Goal: Transaction & Acquisition: Download file/media

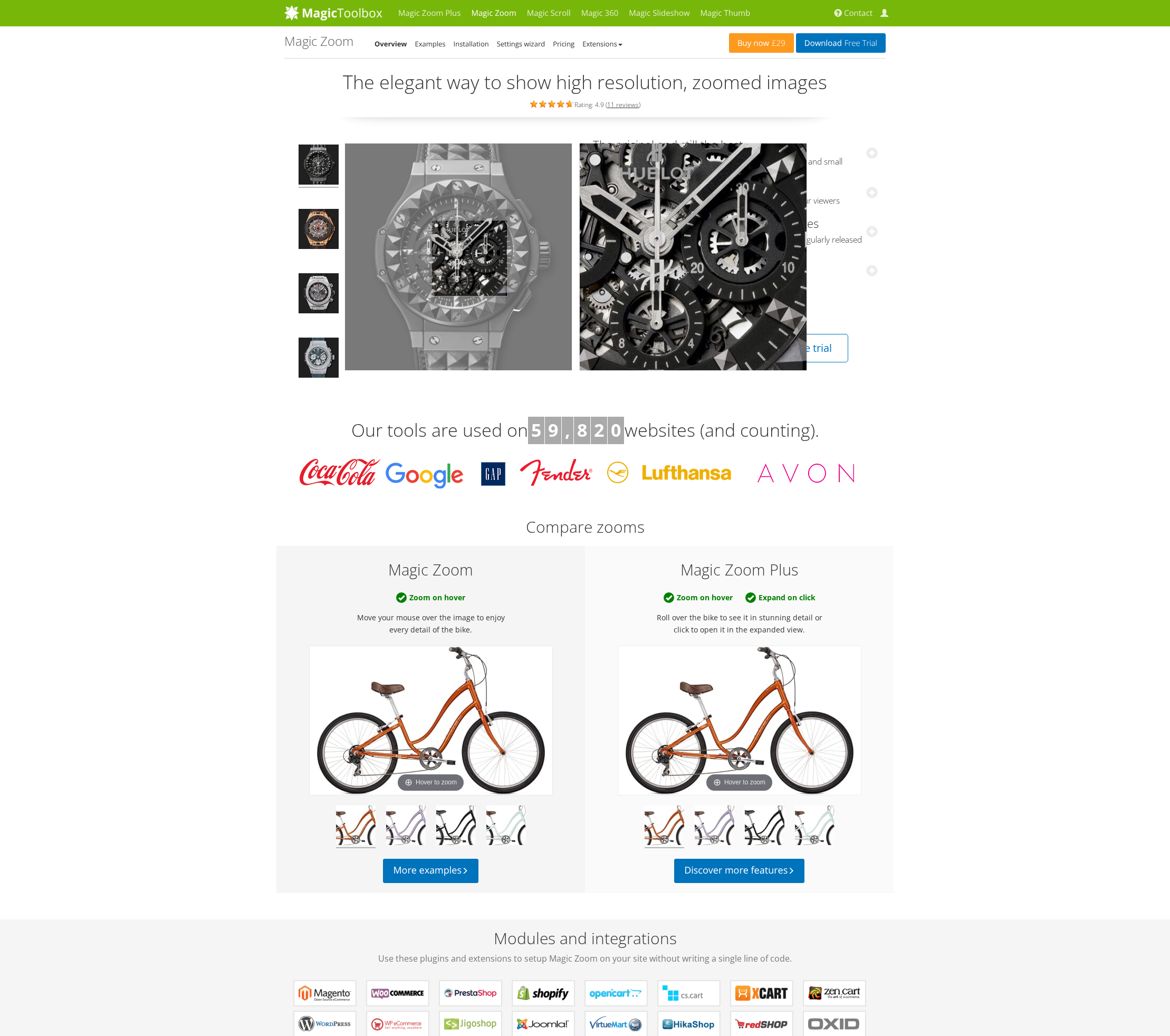
click at [469, 258] on img at bounding box center [458, 257] width 227 height 227
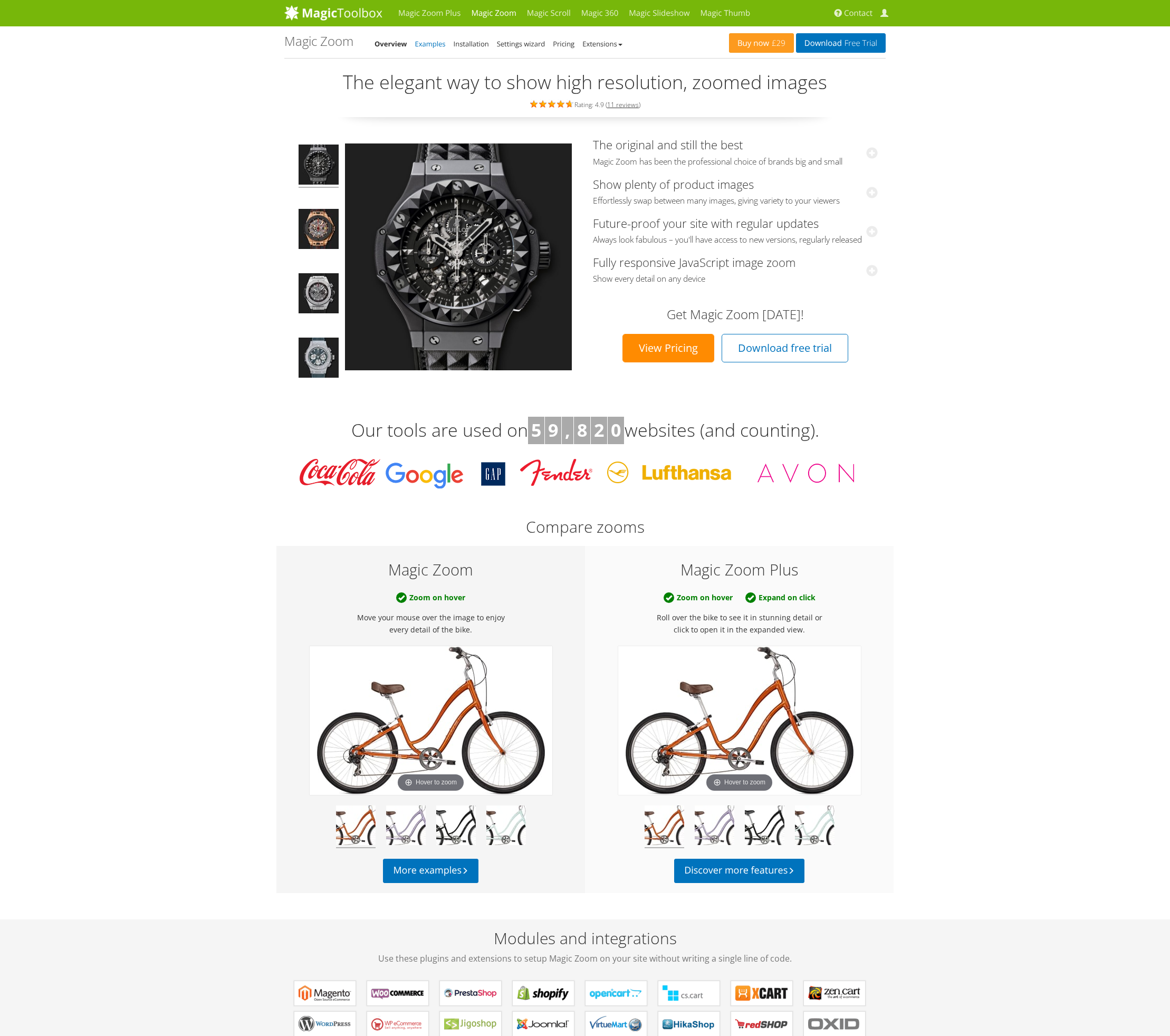
click at [434, 44] on link "Examples" at bounding box center [430, 44] width 30 height 10
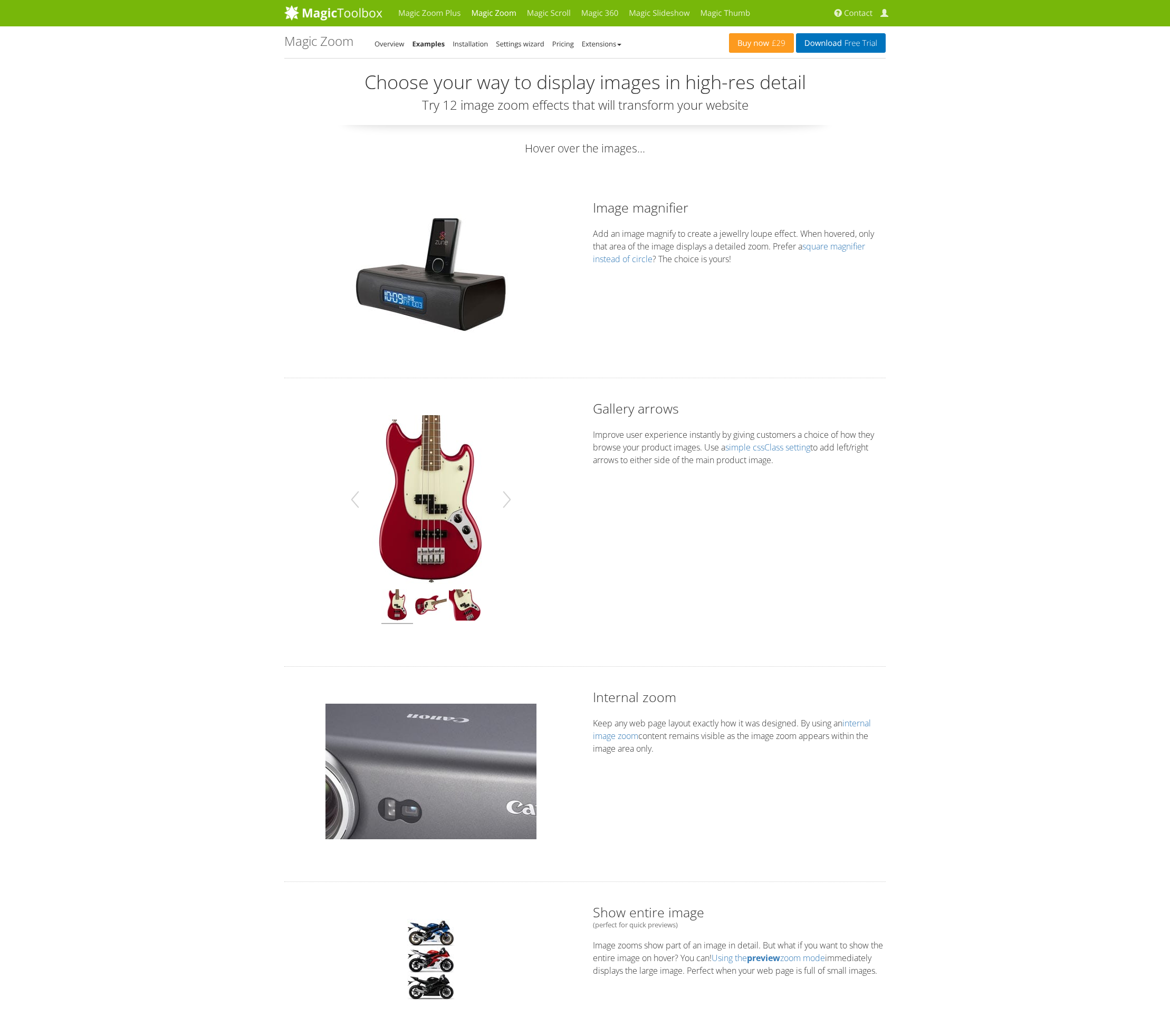
click at [418, 780] on img at bounding box center [431, 771] width 211 height 136
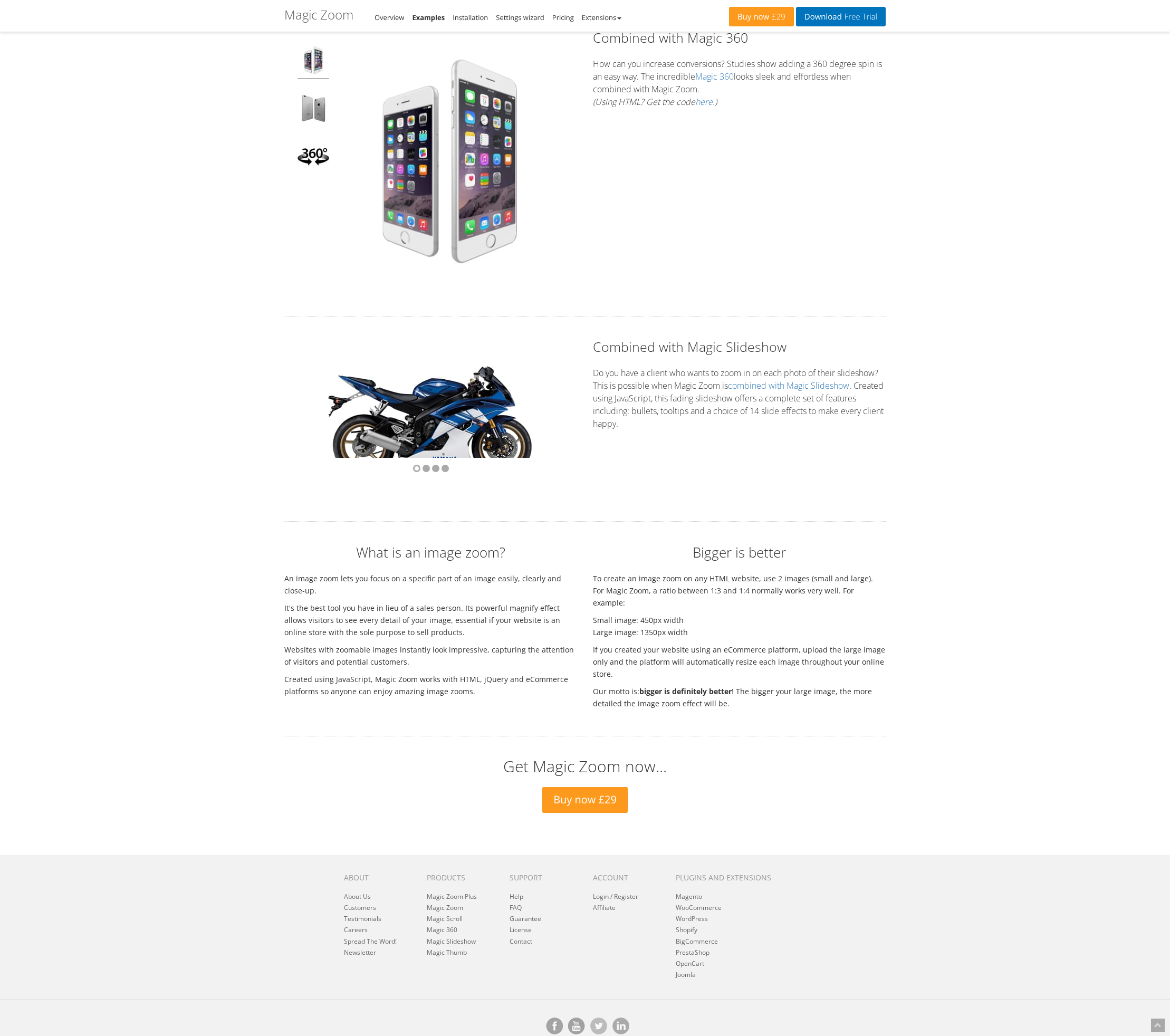
scroll to position [2449, 0]
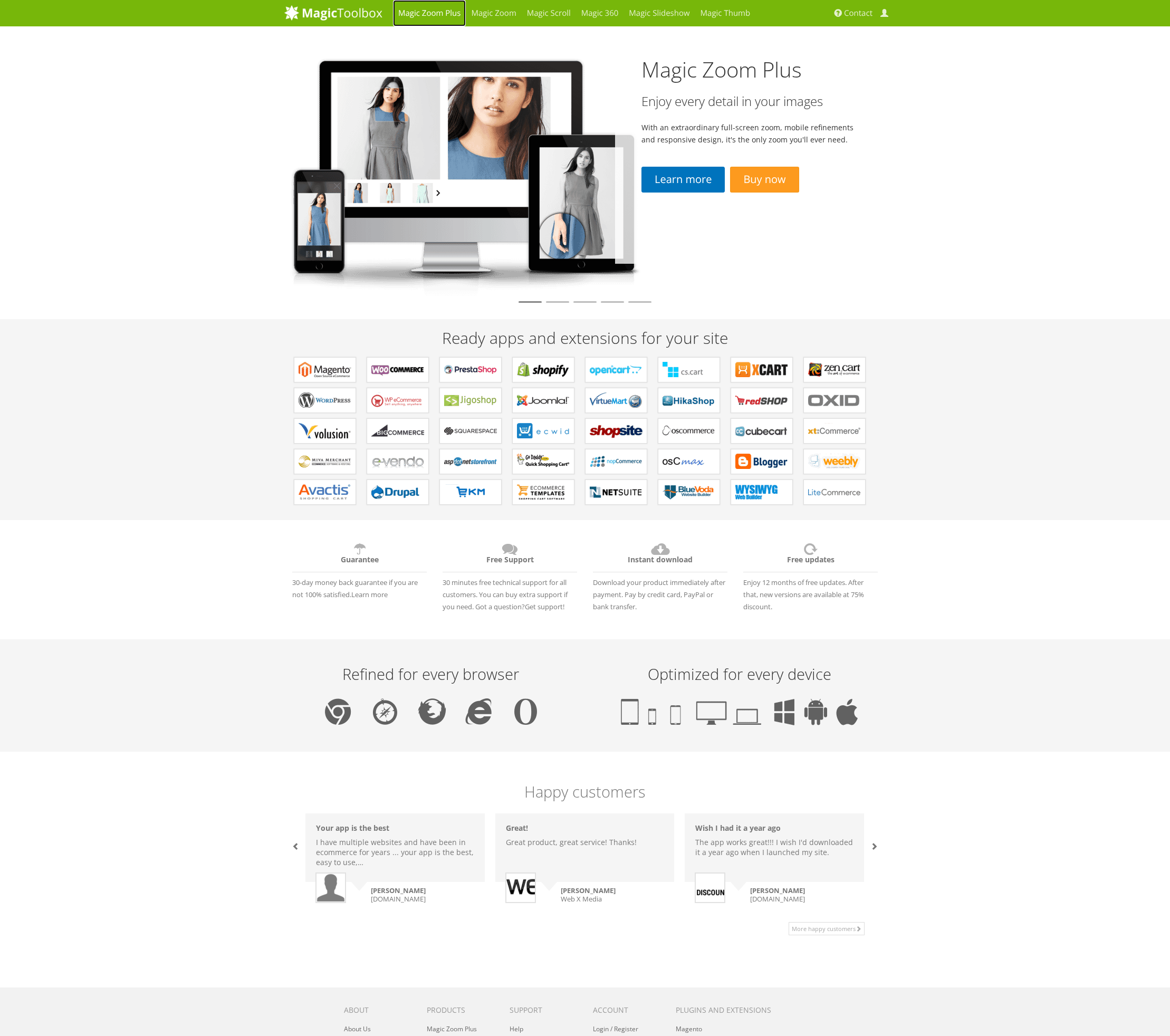
click at [436, 3] on link "Magic Zoom Plus" at bounding box center [429, 13] width 73 height 26
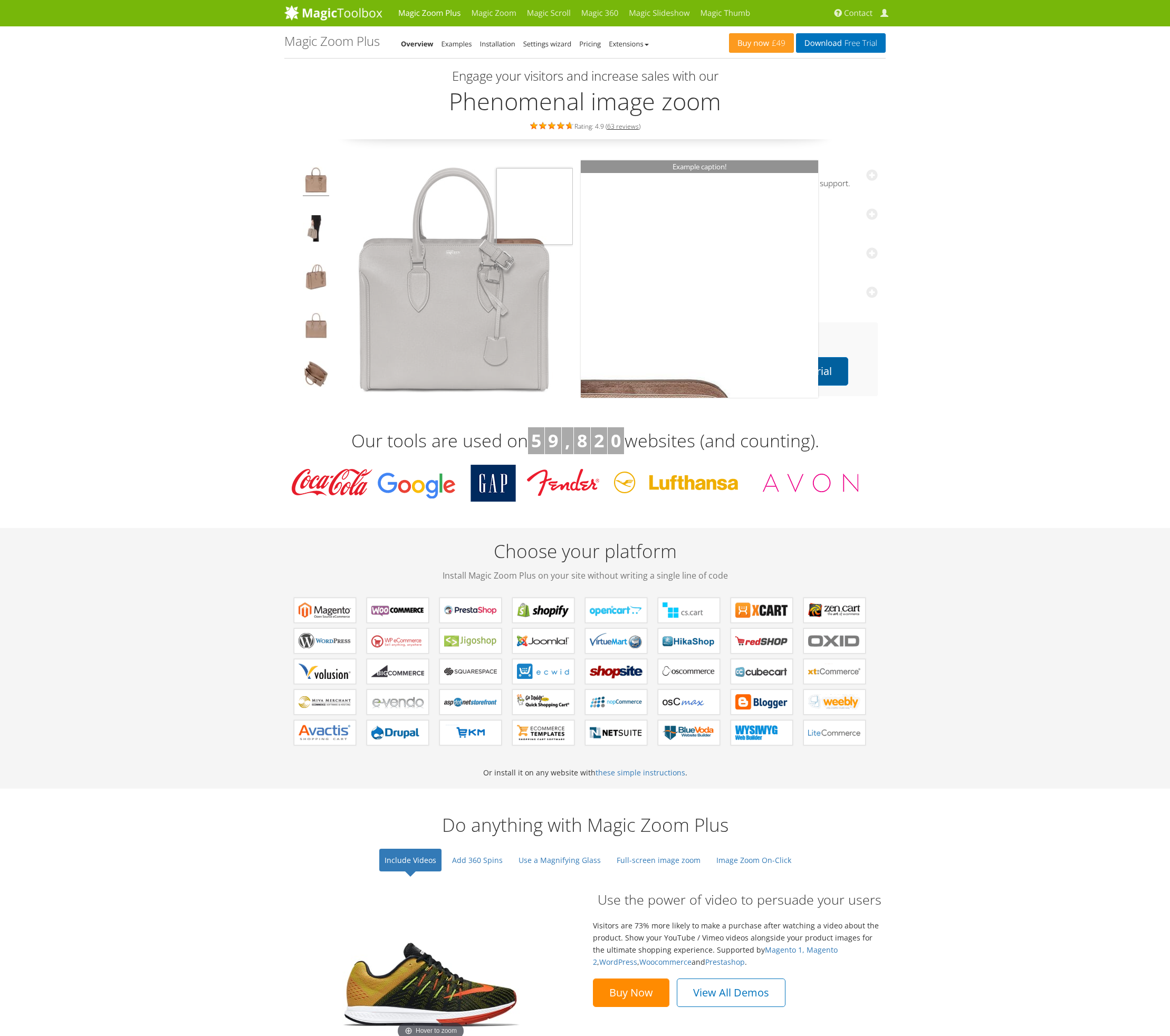
click at [835, 375] on link "Download free trial" at bounding box center [785, 371] width 127 height 28
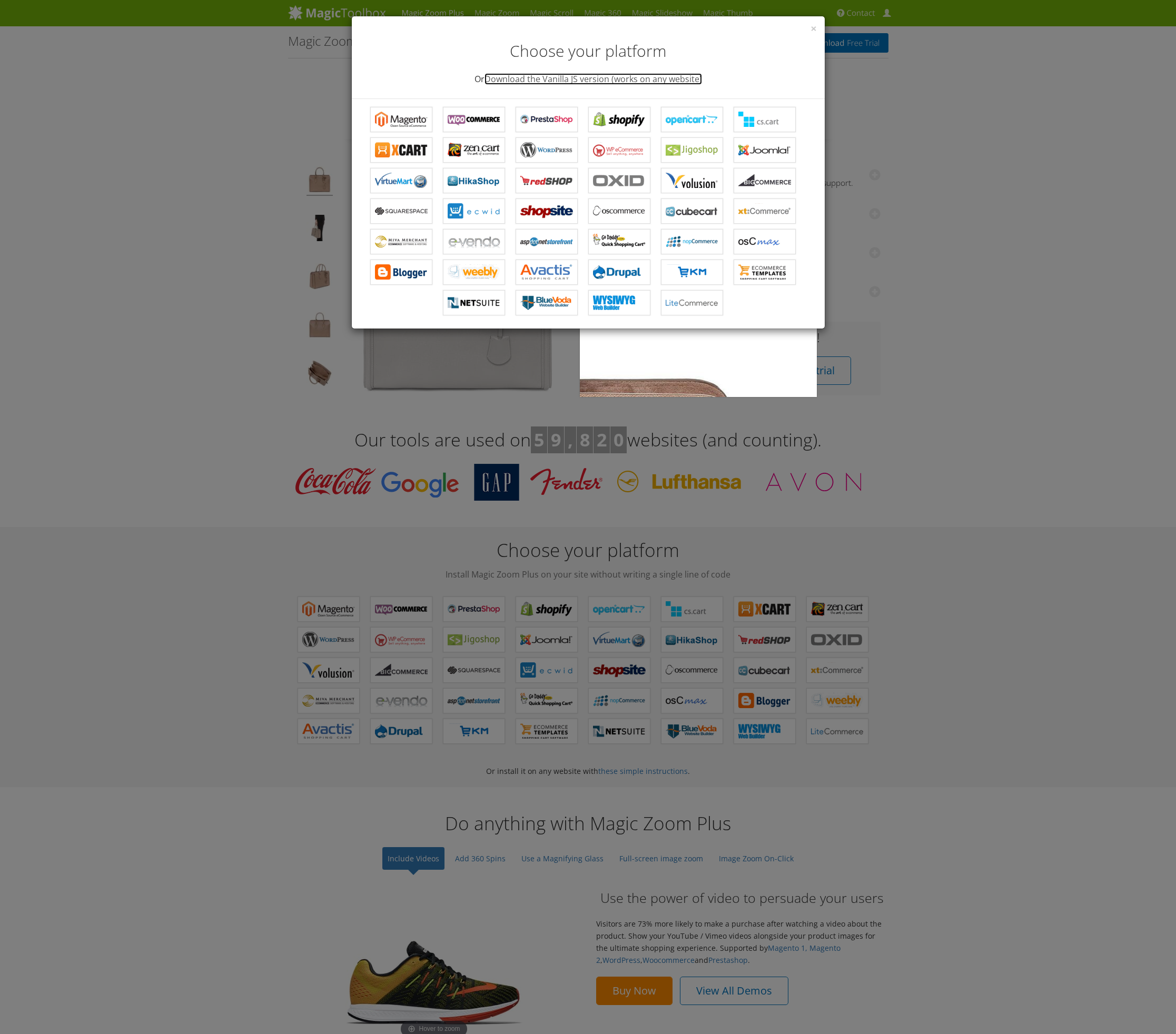
click at [533, 82] on link "Download the Vanilla JS version (works on any website)" at bounding box center [593, 79] width 217 height 12
